Goal: Connect with others: Connect with other users

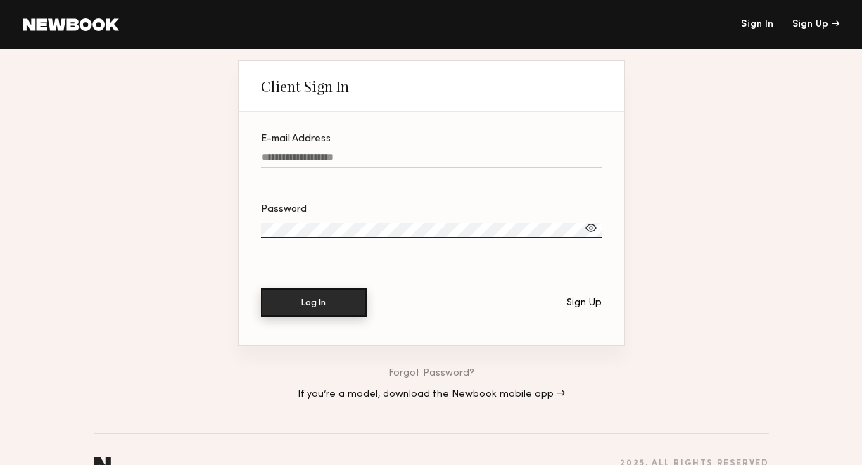
type input "**********"
click at [306, 311] on button "Log In" at bounding box center [314, 302] width 106 height 28
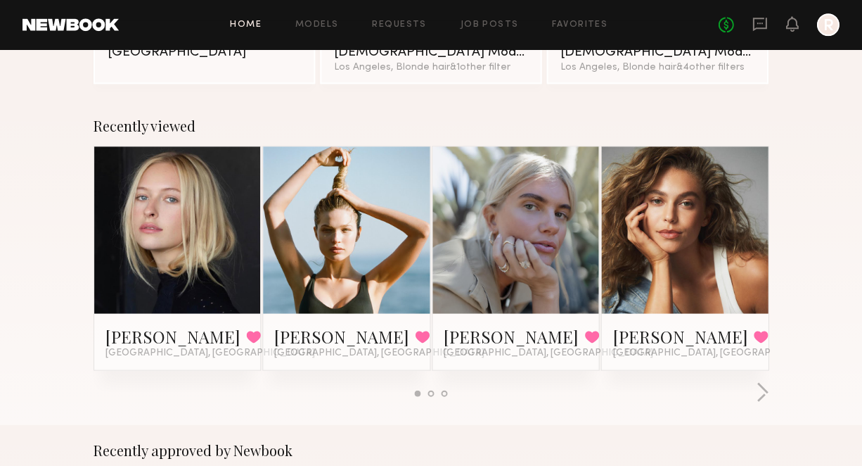
scroll to position [177, 0]
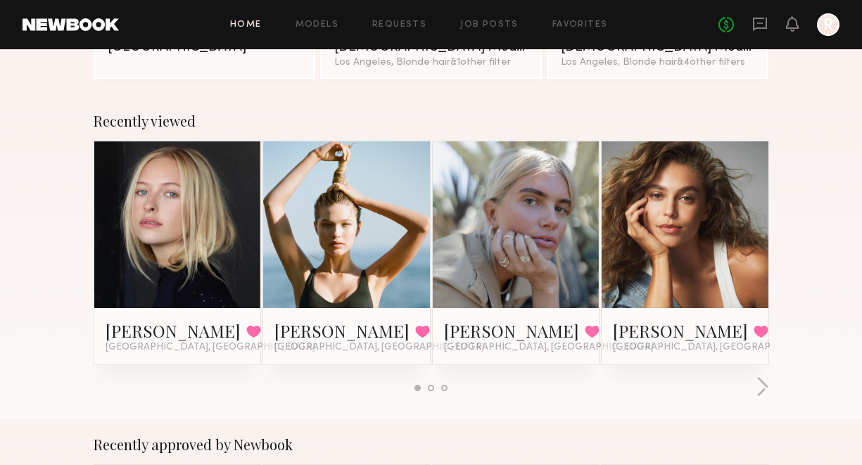
click at [336, 256] on link at bounding box center [346, 224] width 77 height 167
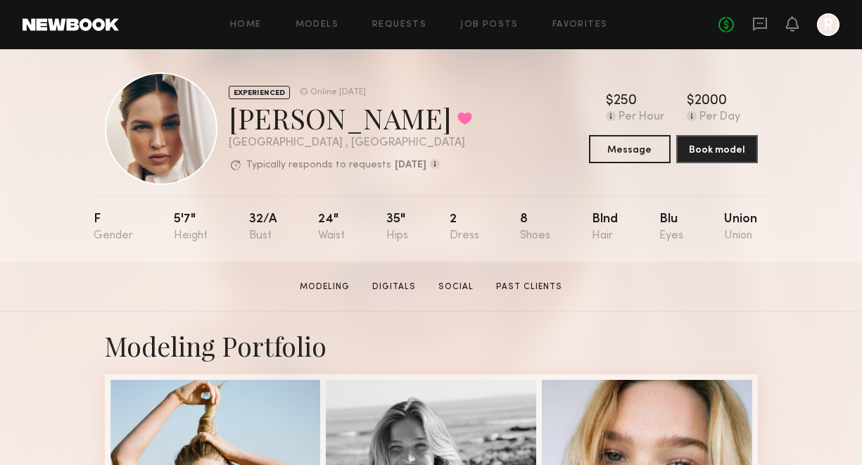
scroll to position [5, 0]
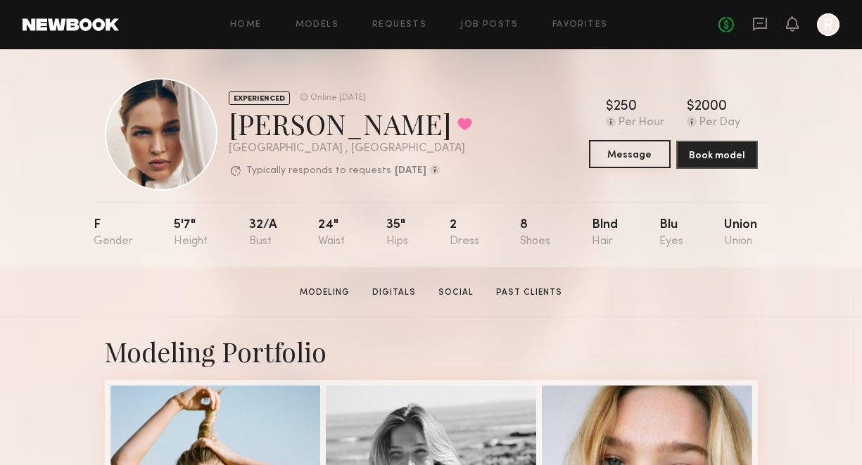
click at [620, 158] on button "Message" at bounding box center [630, 154] width 82 height 28
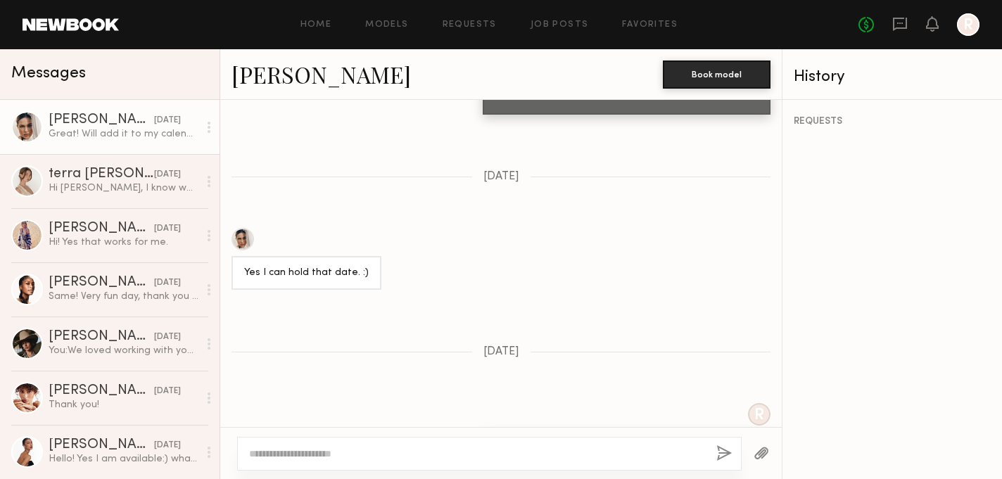
scroll to position [1489, 0]
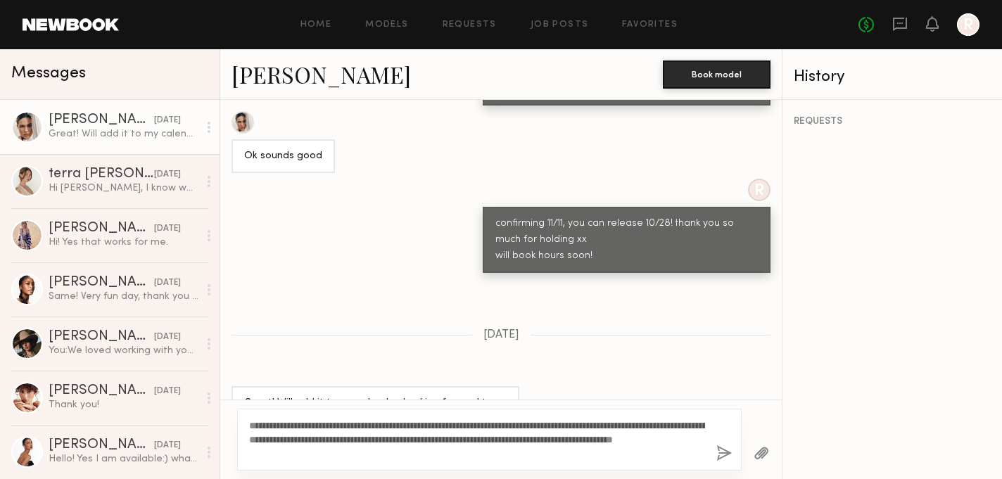
type textarea "**********"
click at [716, 454] on button "button" at bounding box center [723, 454] width 15 height 18
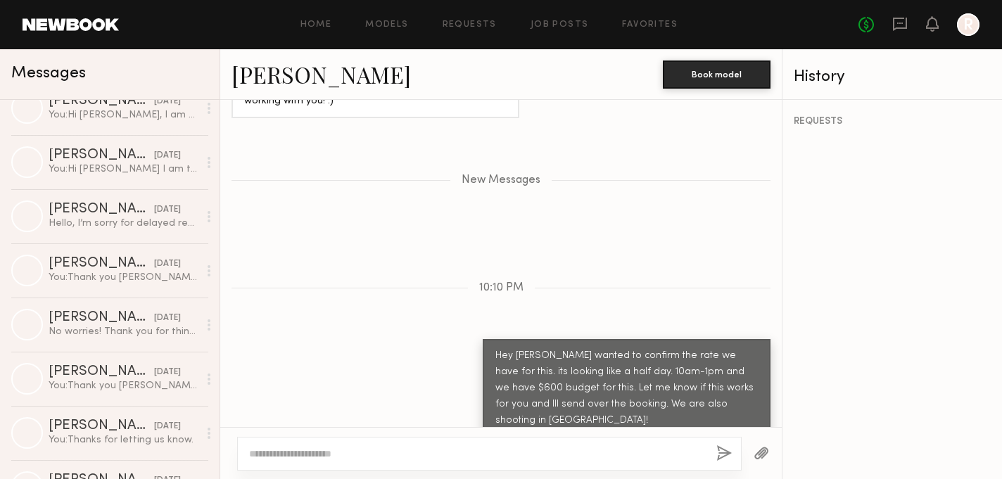
scroll to position [1950, 0]
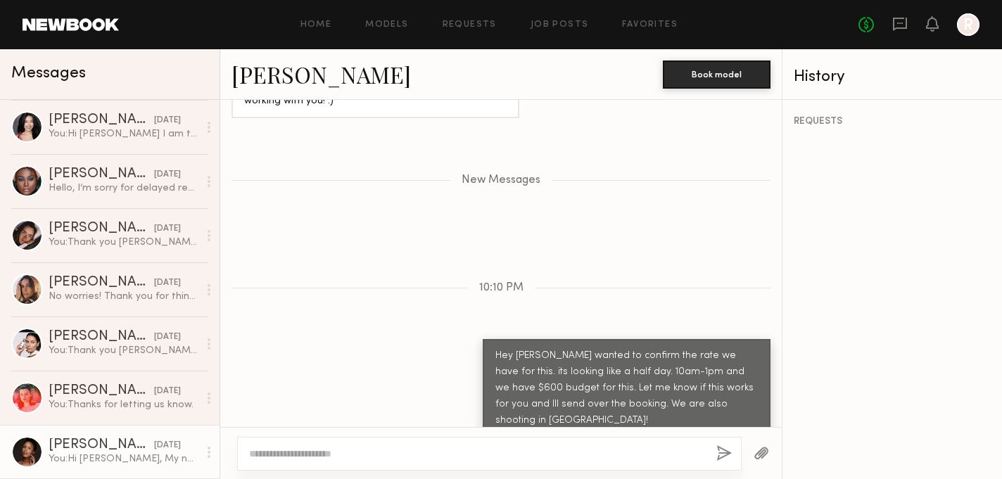
click at [30, 449] on div at bounding box center [27, 452] width 32 height 32
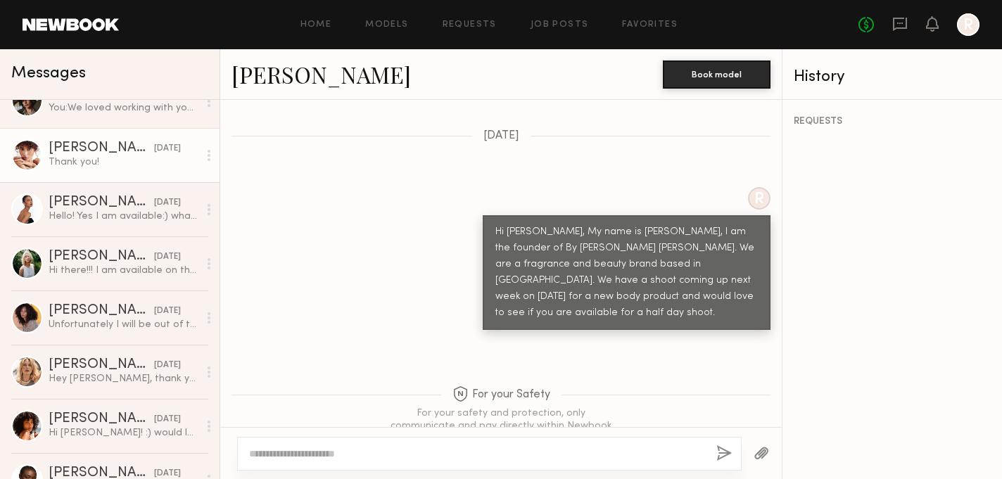
scroll to position [251, 0]
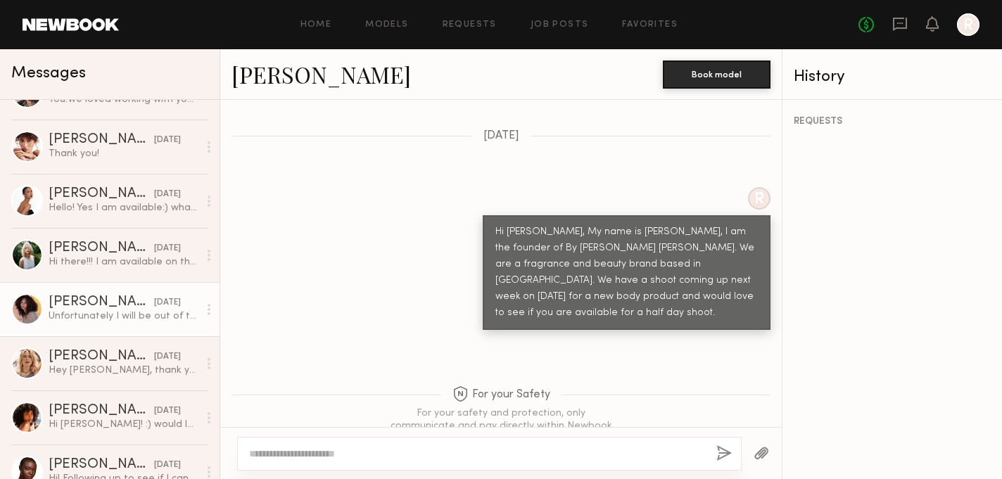
click at [74, 304] on div "Audre M." at bounding box center [102, 302] width 106 height 14
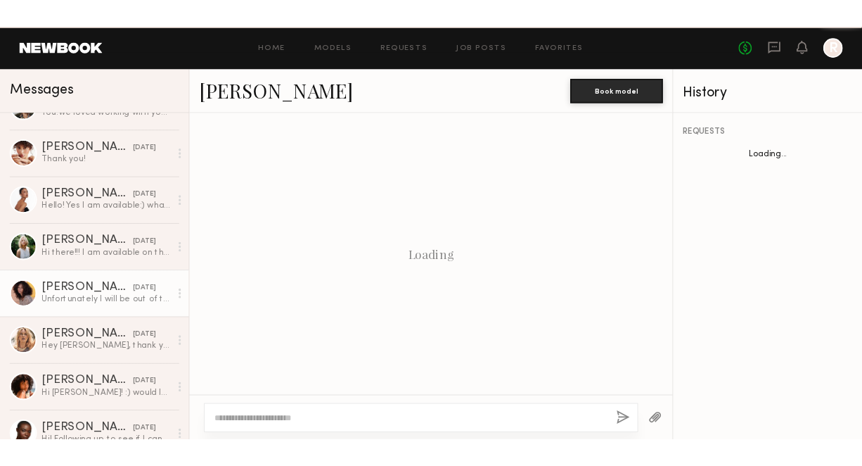
scroll to position [782, 0]
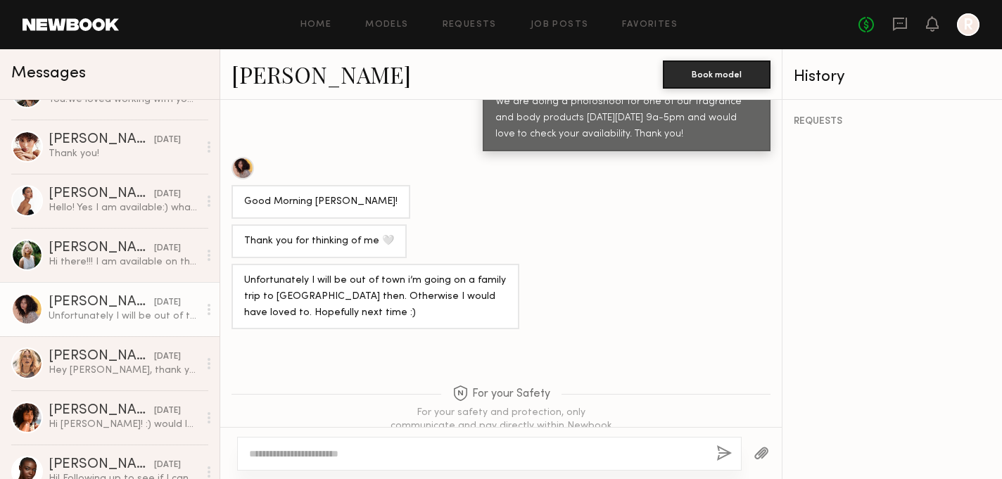
click at [245, 157] on div at bounding box center [242, 168] width 23 height 23
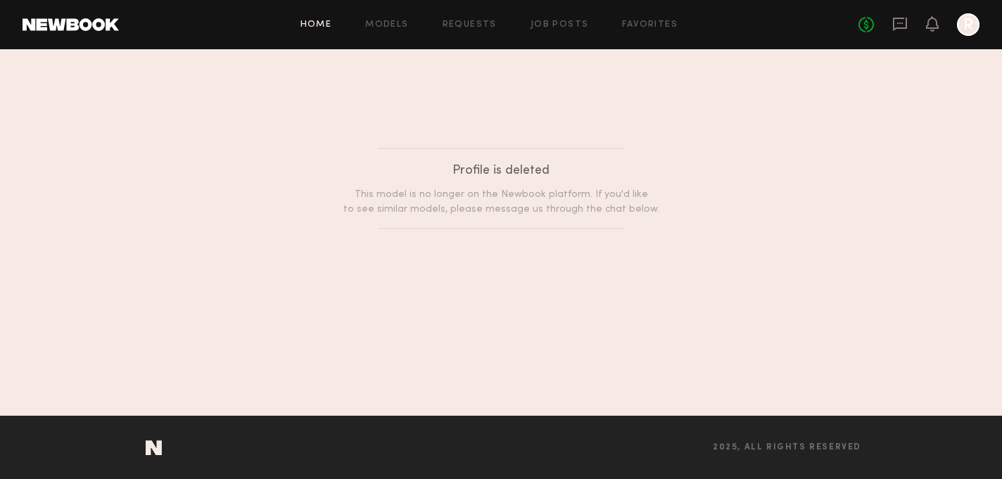
click at [319, 25] on link "Home" at bounding box center [316, 24] width 32 height 9
